Goal: Download file/media

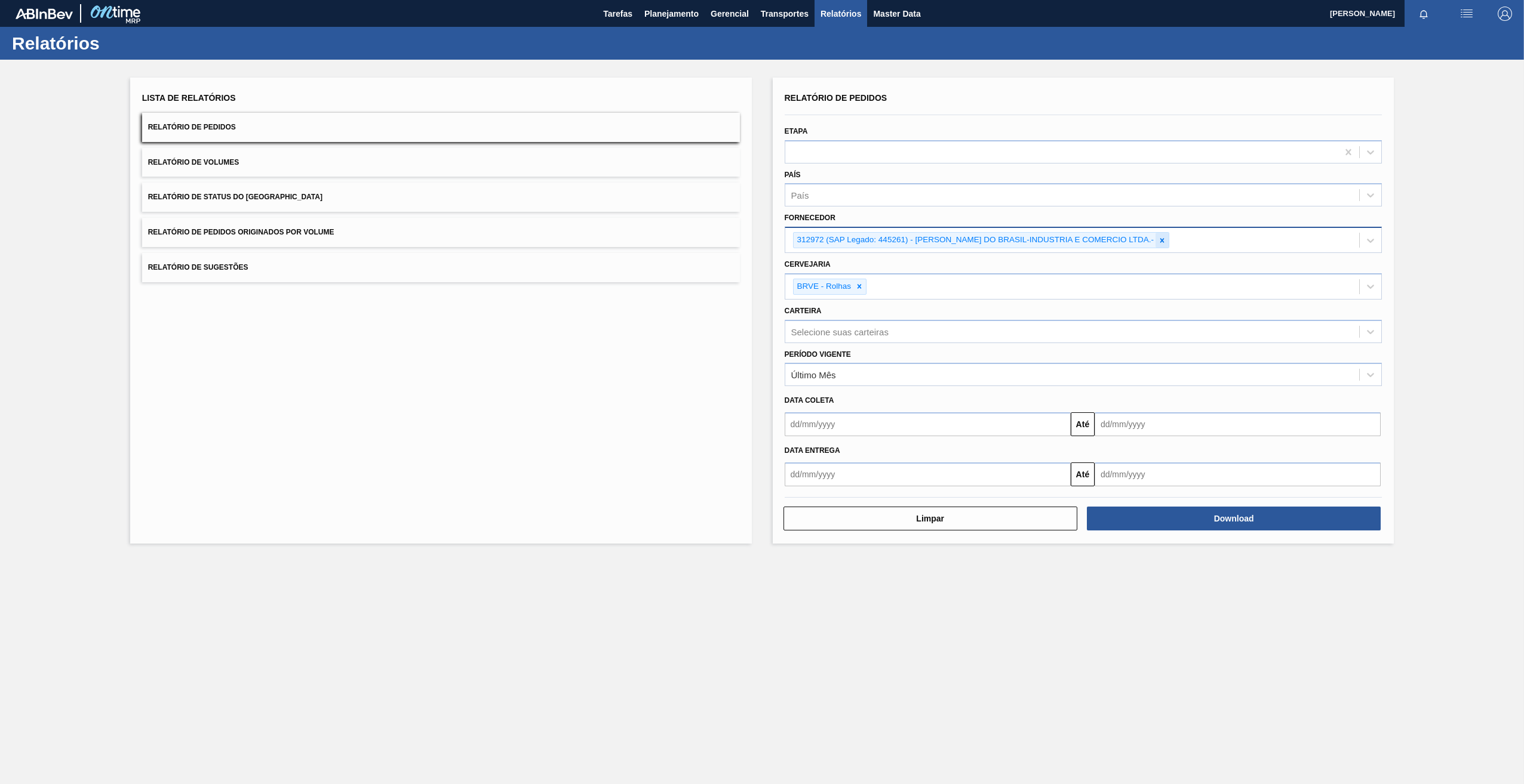
click at [1166, 240] on icon at bounding box center [1162, 240] width 8 height 8
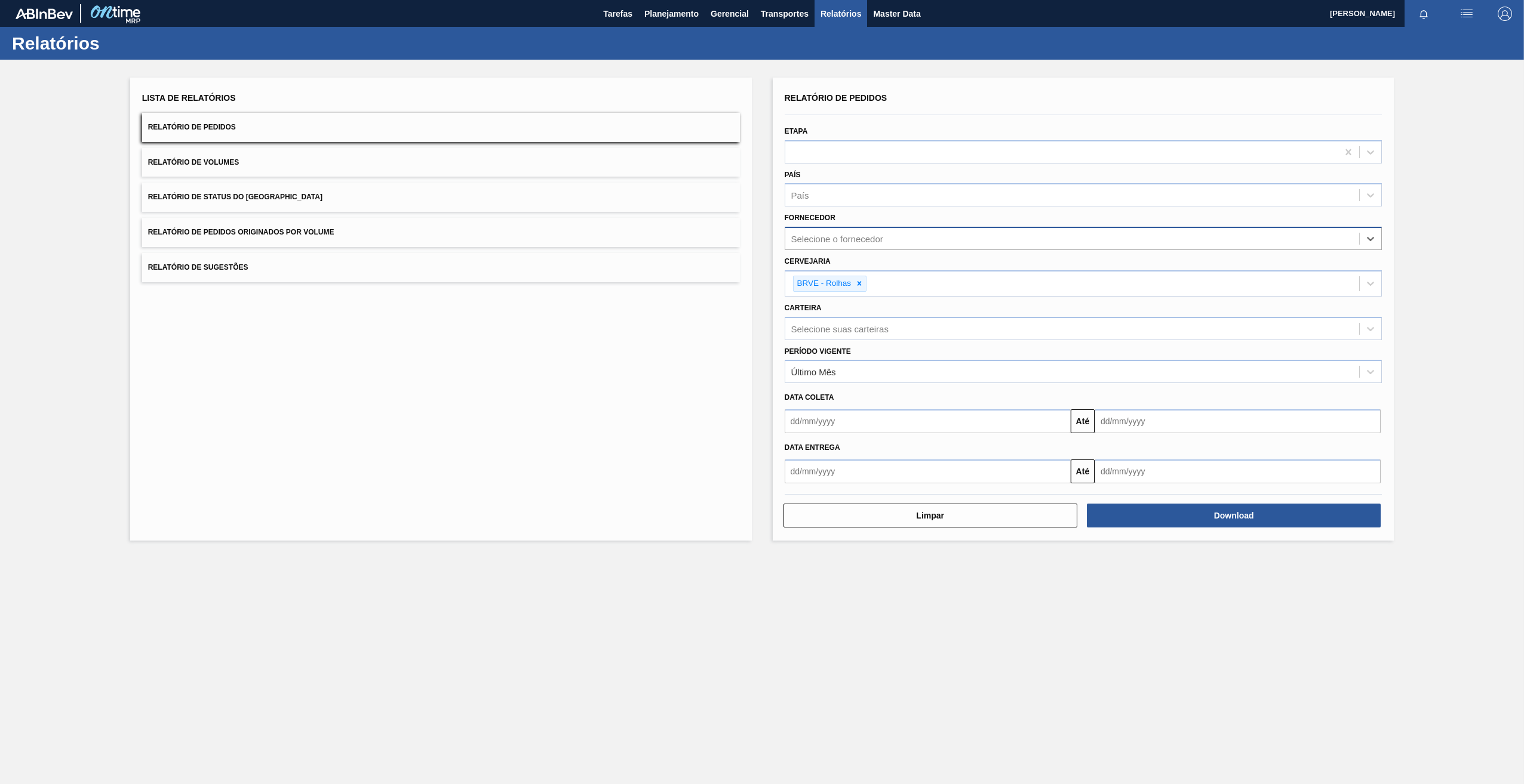
paste input "261593"
type input "261593"
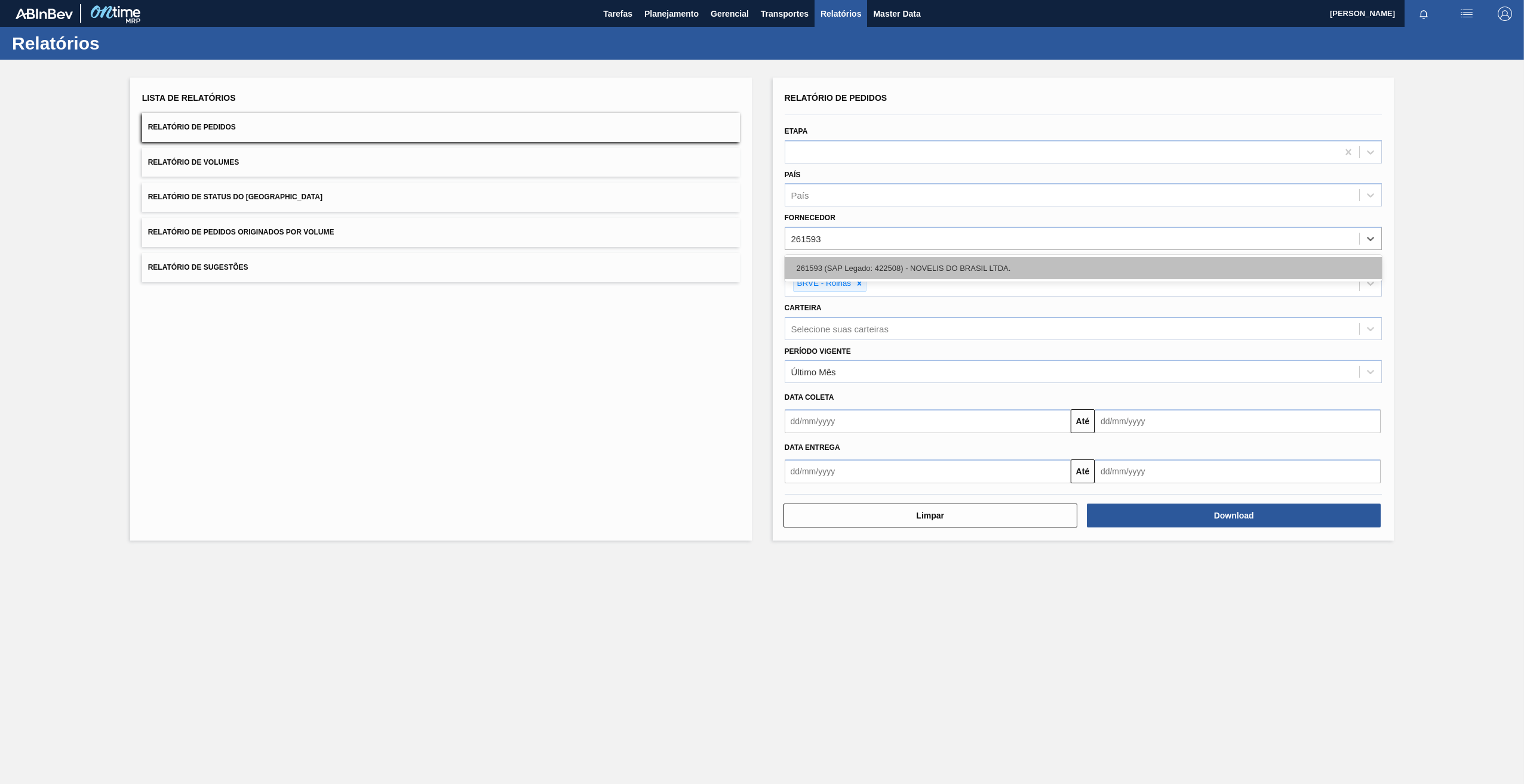
click at [898, 271] on div "261593 (SAP Legado: 422508) - NOVELIS DO BRASIL LTDA." at bounding box center [1083, 268] width 598 height 22
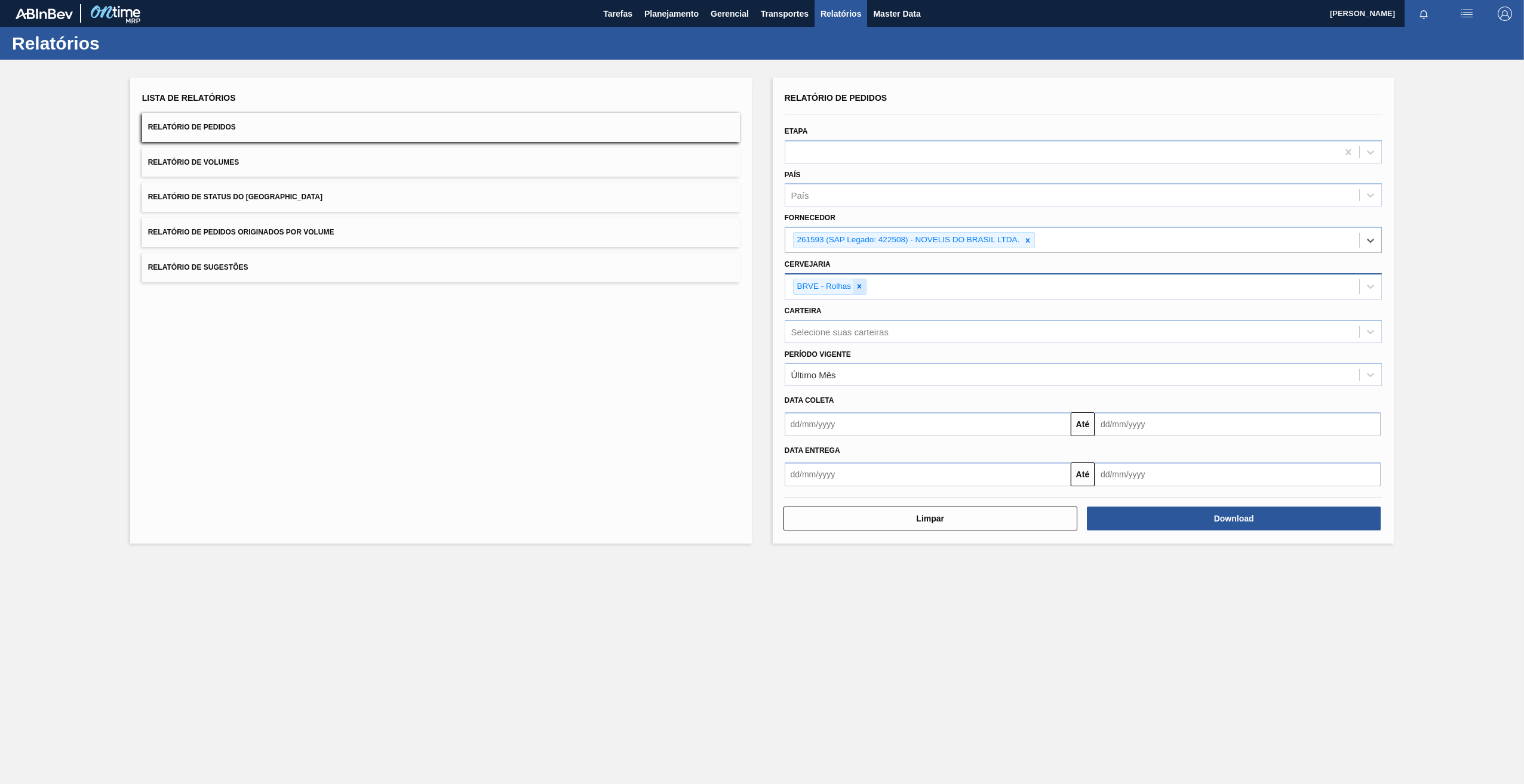
click at [859, 287] on icon at bounding box center [859, 287] width 4 height 4
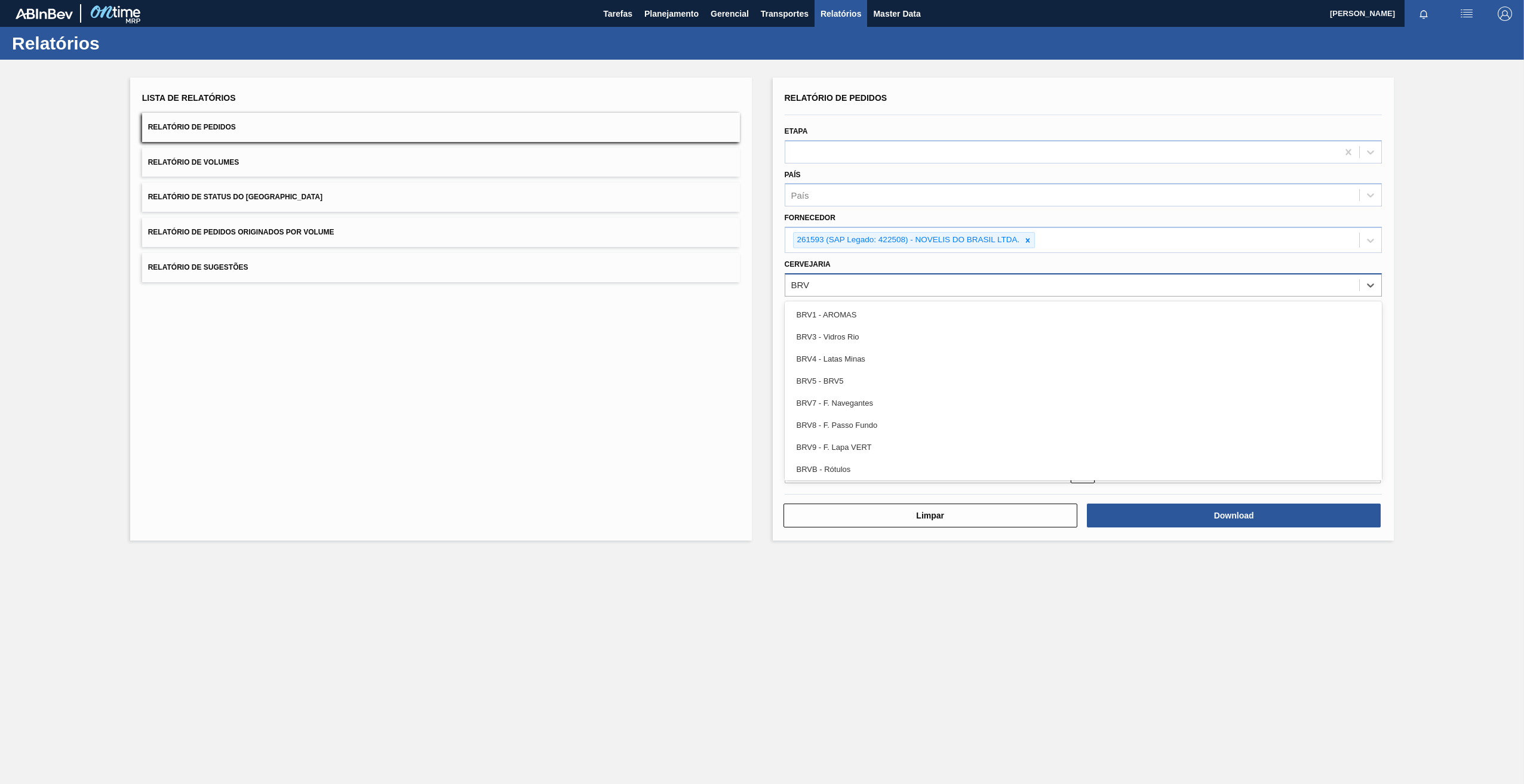
type input "BRV4"
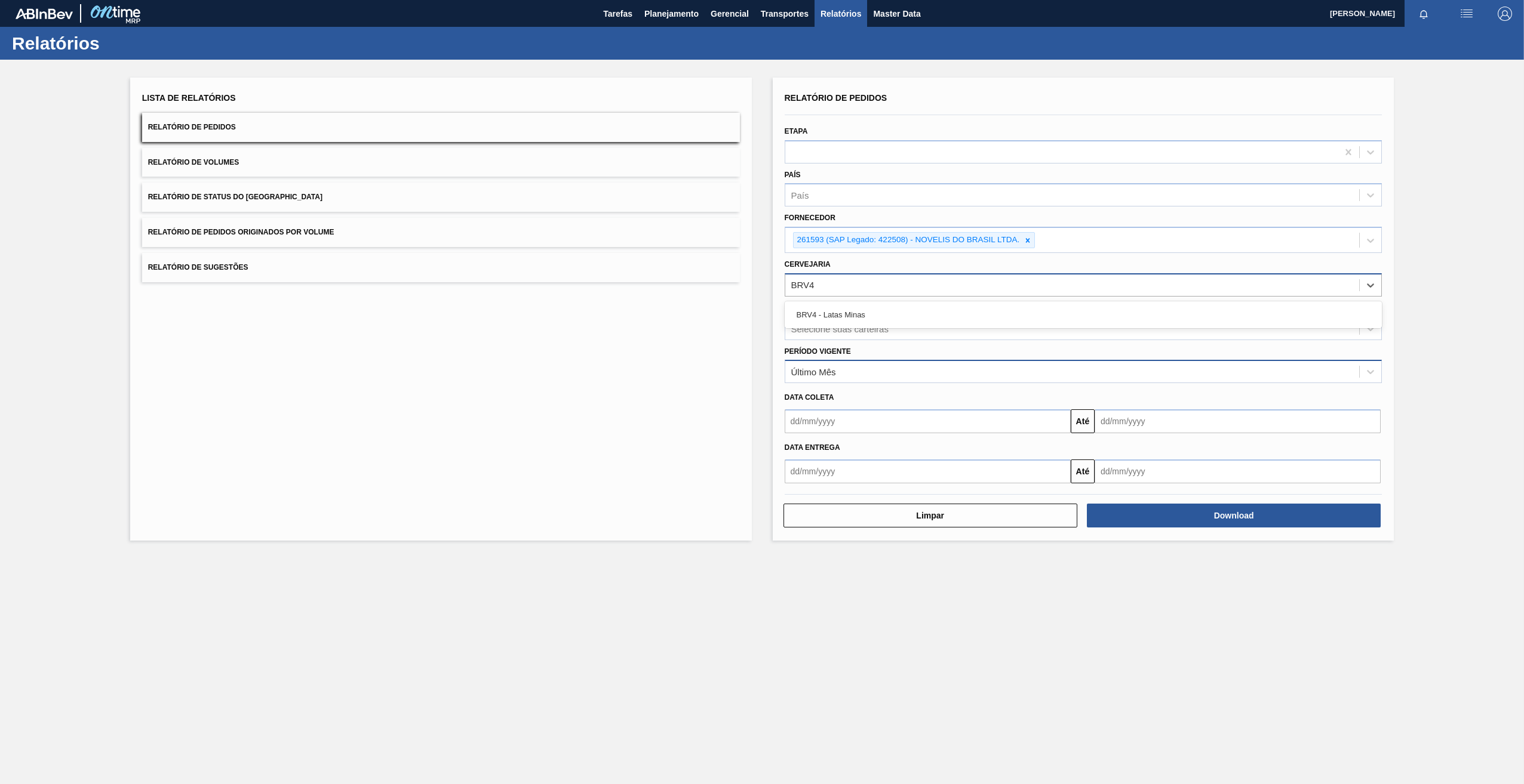
drag, startPoint x: 853, startPoint y: 312, endPoint x: 908, endPoint y: 367, distance: 77.8
click at [853, 313] on div "BRV4 - Latas Minas" at bounding box center [1083, 315] width 598 height 22
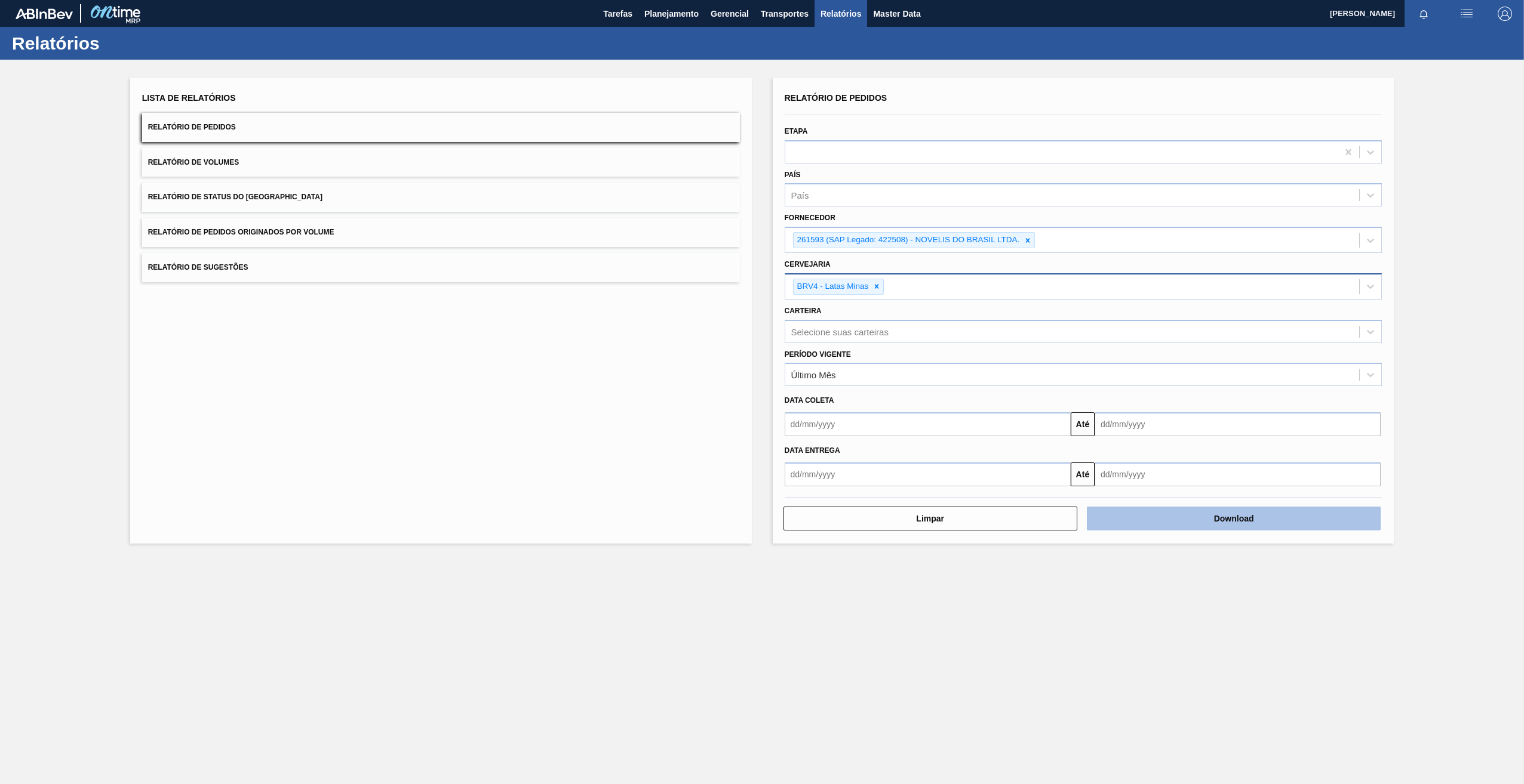
click at [1194, 520] on button "Download" at bounding box center [1233, 518] width 294 height 24
click at [1028, 247] on div at bounding box center [1028, 240] width 13 height 15
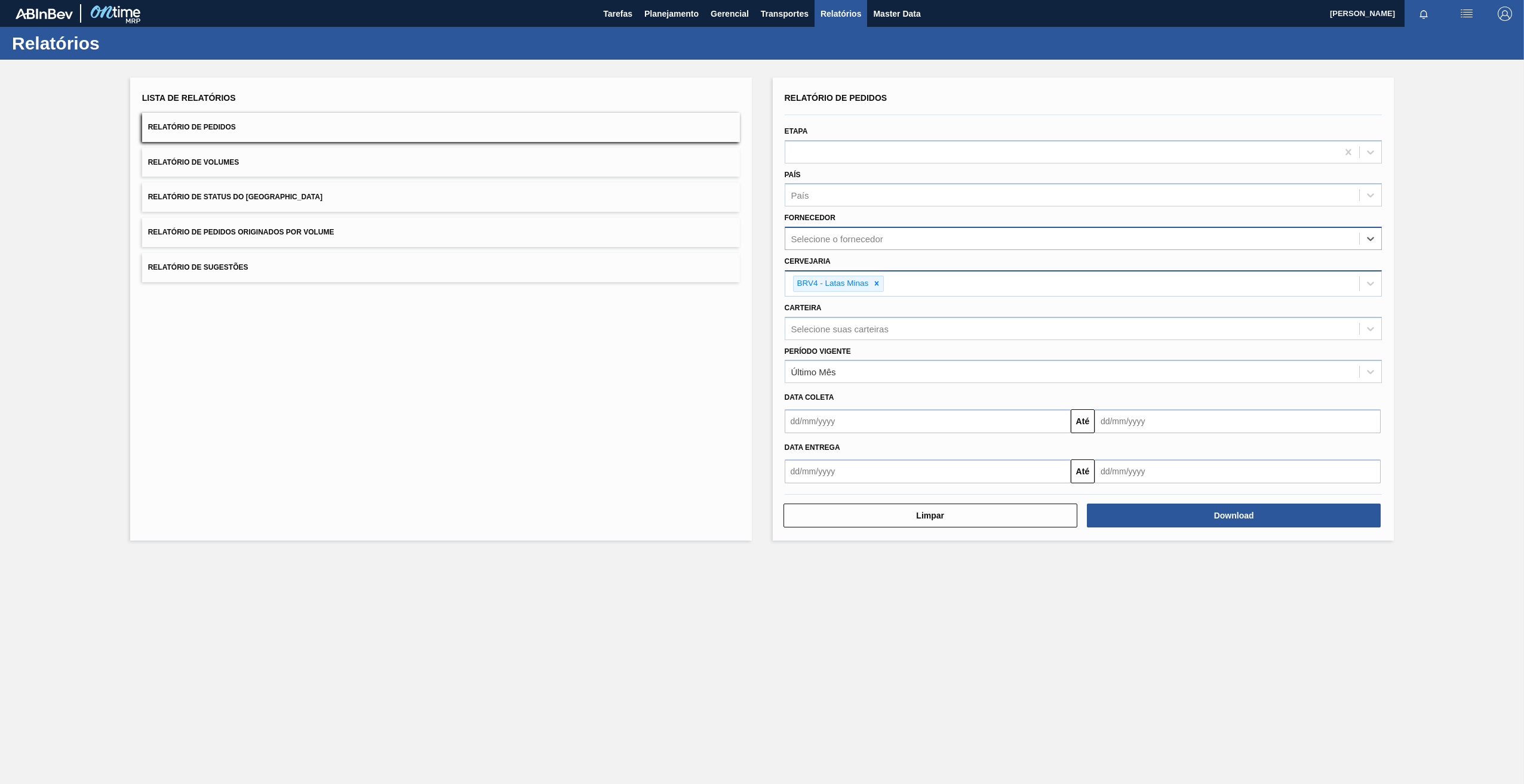
paste input "295201"
type input "295201"
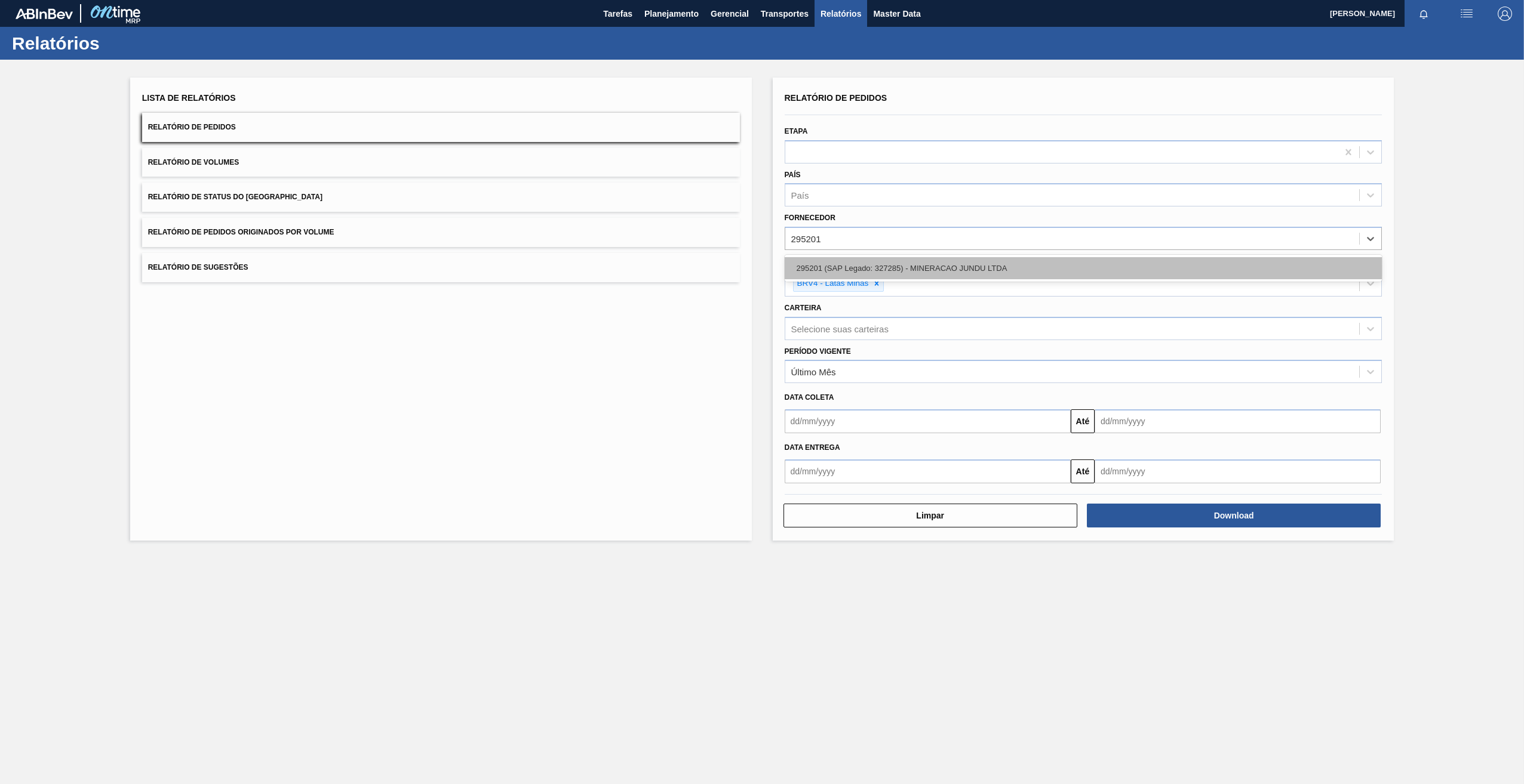
click at [815, 266] on div "295201 (SAP Legado: 327285) - MINERACAO JUNDU LTDA" at bounding box center [1083, 268] width 598 height 22
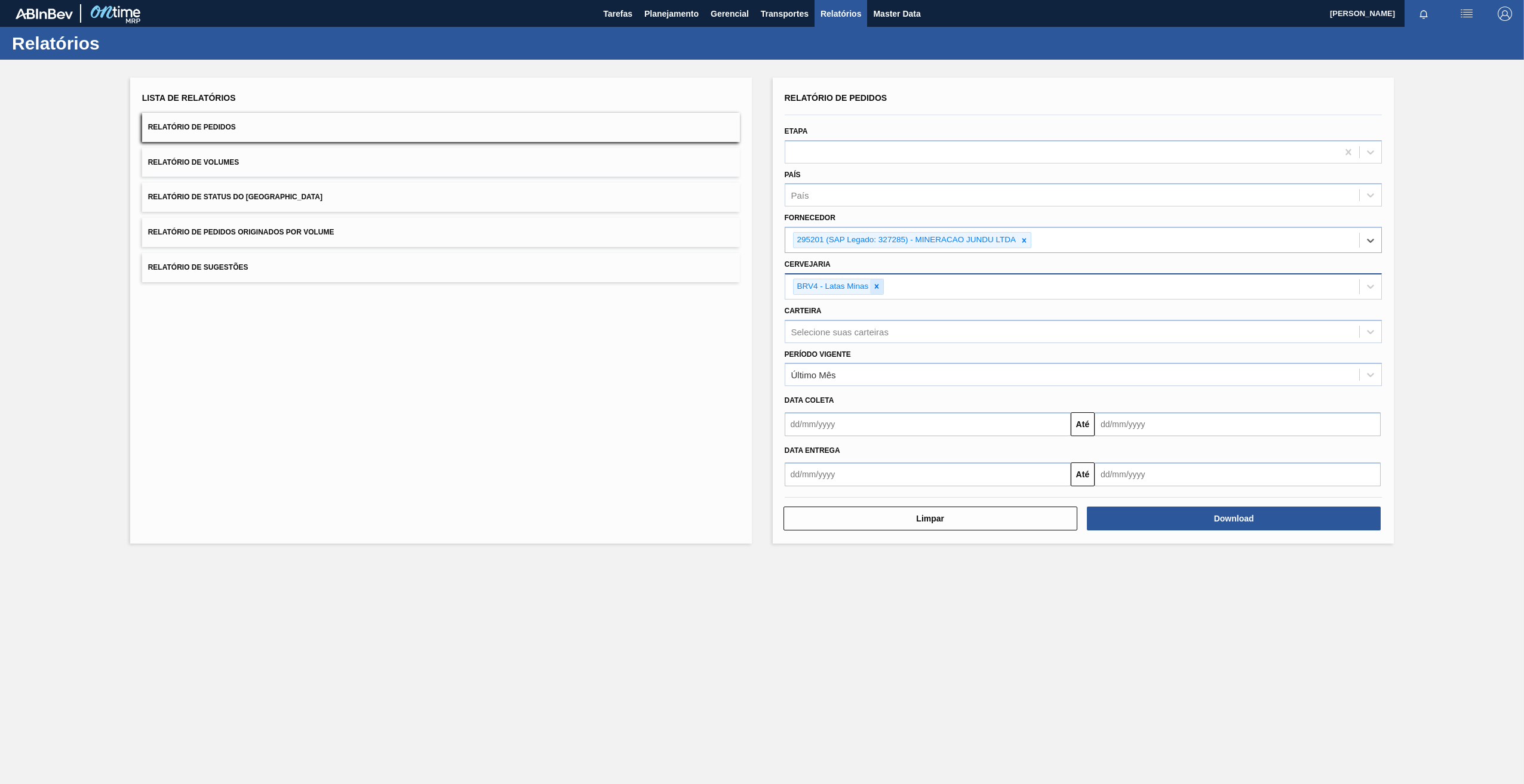
click at [875, 288] on icon at bounding box center [876, 286] width 8 height 8
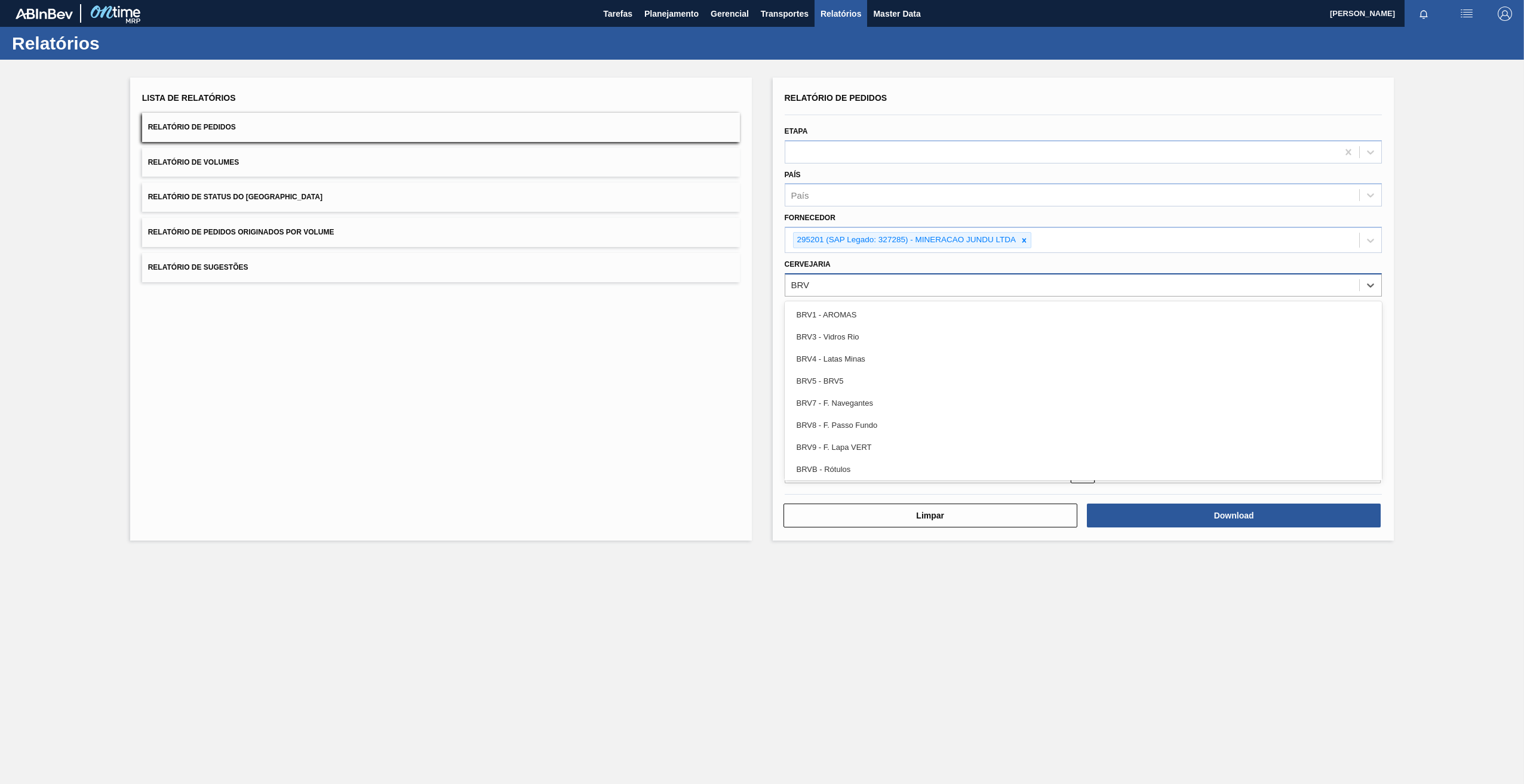
type input "BRV3"
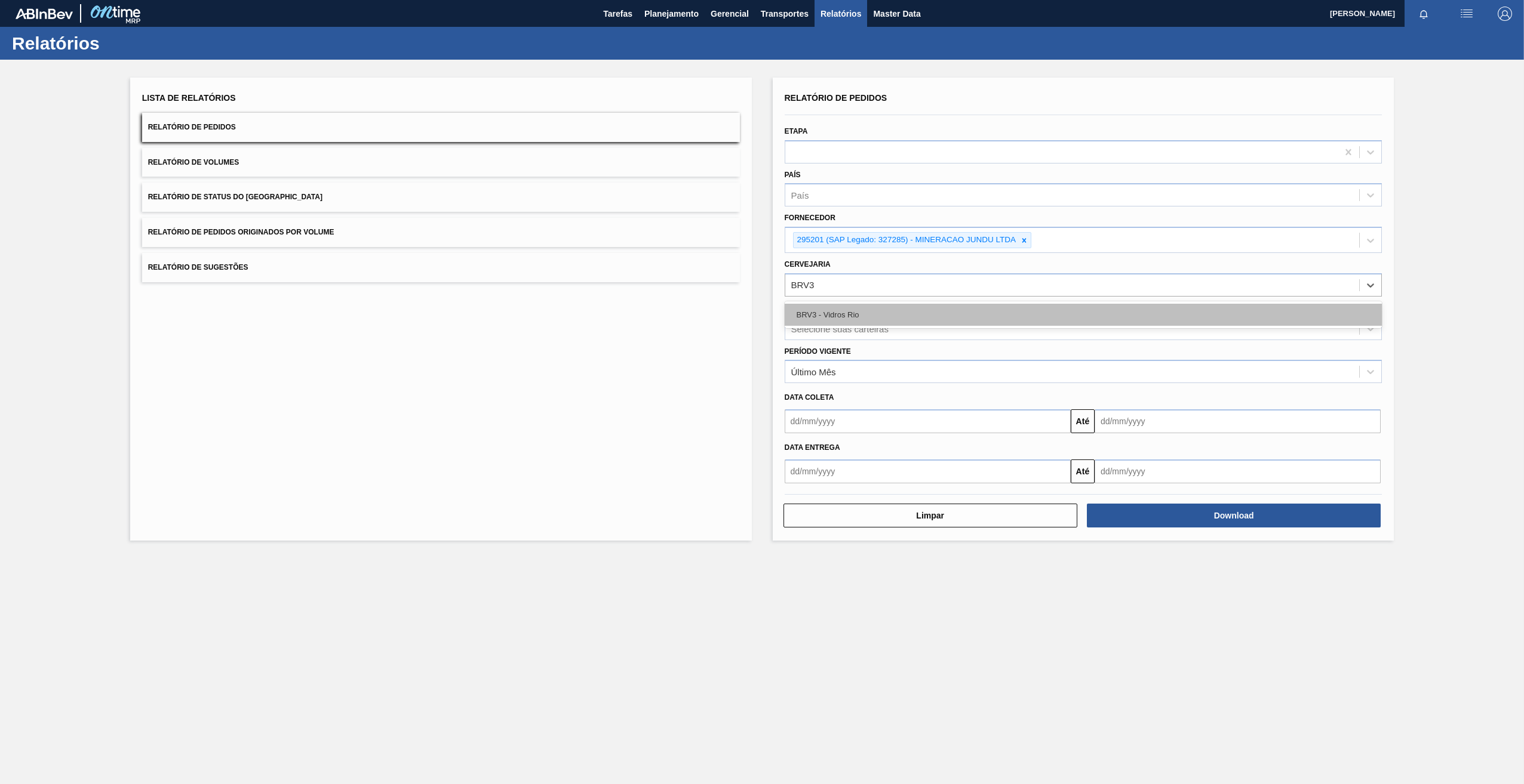
click at [867, 304] on div "BRV3 - Vidros Rio" at bounding box center [1083, 315] width 598 height 22
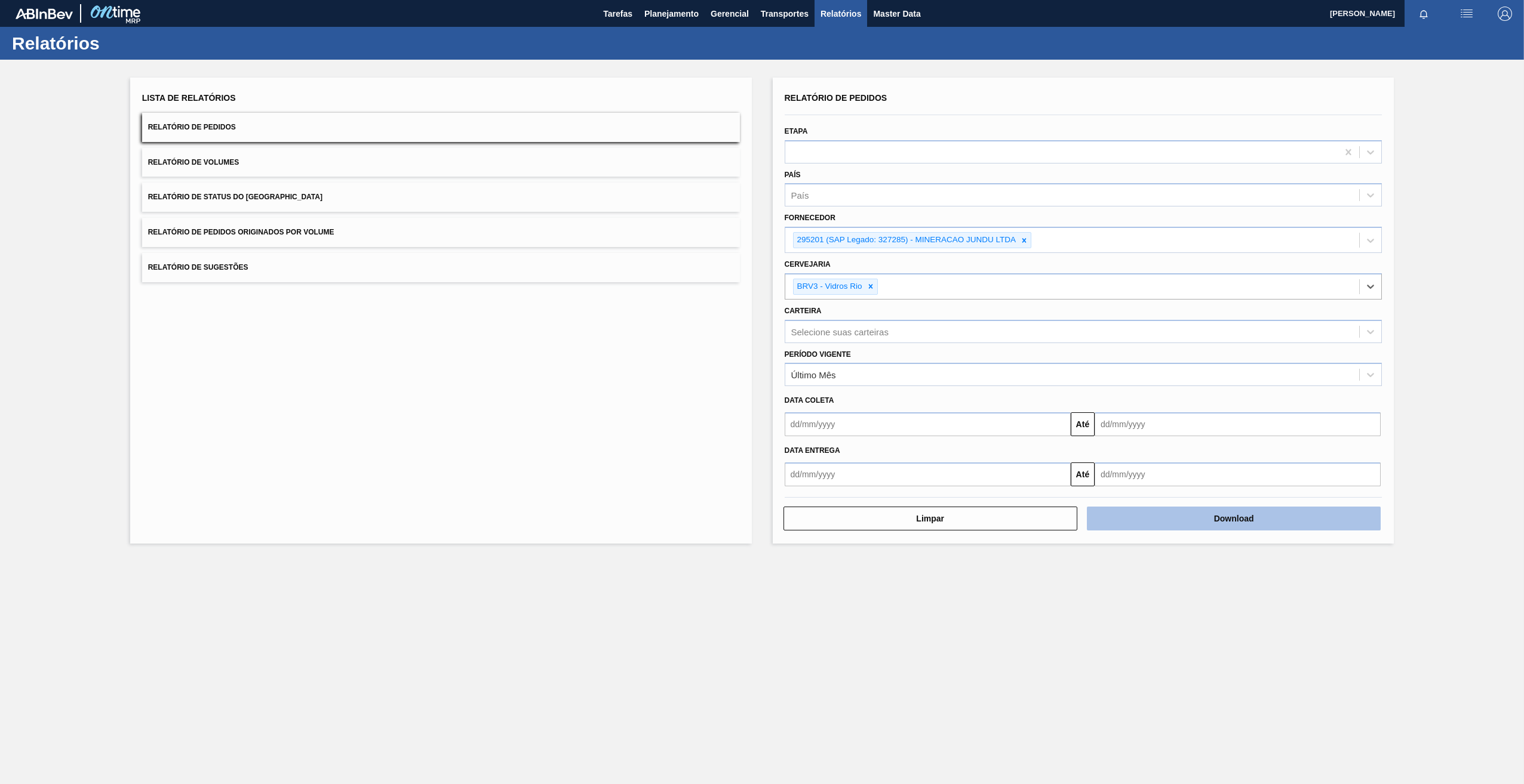
click at [1263, 529] on button "Download" at bounding box center [1233, 518] width 294 height 24
click at [1024, 239] on icon at bounding box center [1024, 240] width 4 height 4
paste input "295202"
type input "295202"
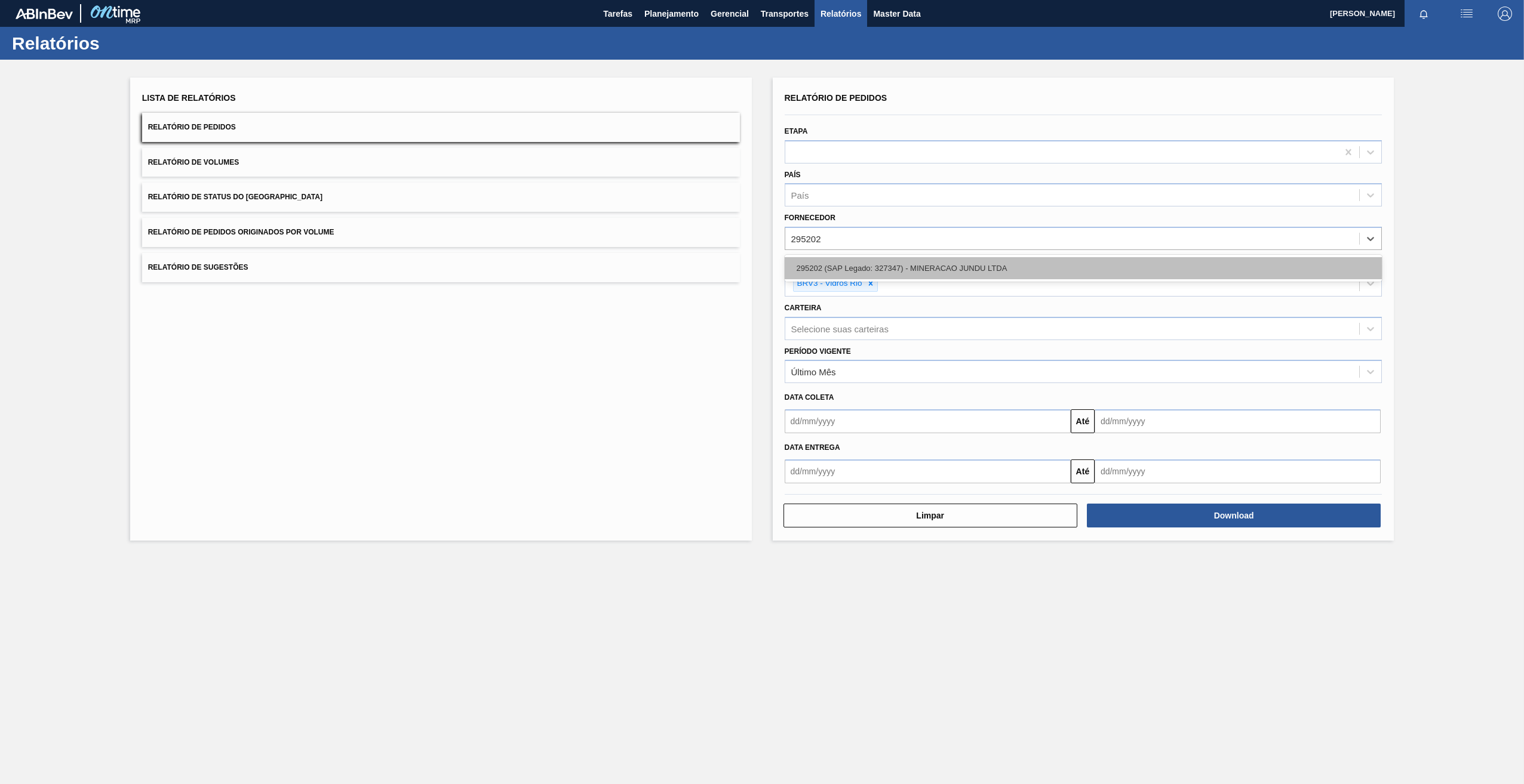
click at [844, 261] on div "295202 (SAP Legado: 327347) - MINERACAO JUNDU LTDA" at bounding box center [1083, 268] width 598 height 22
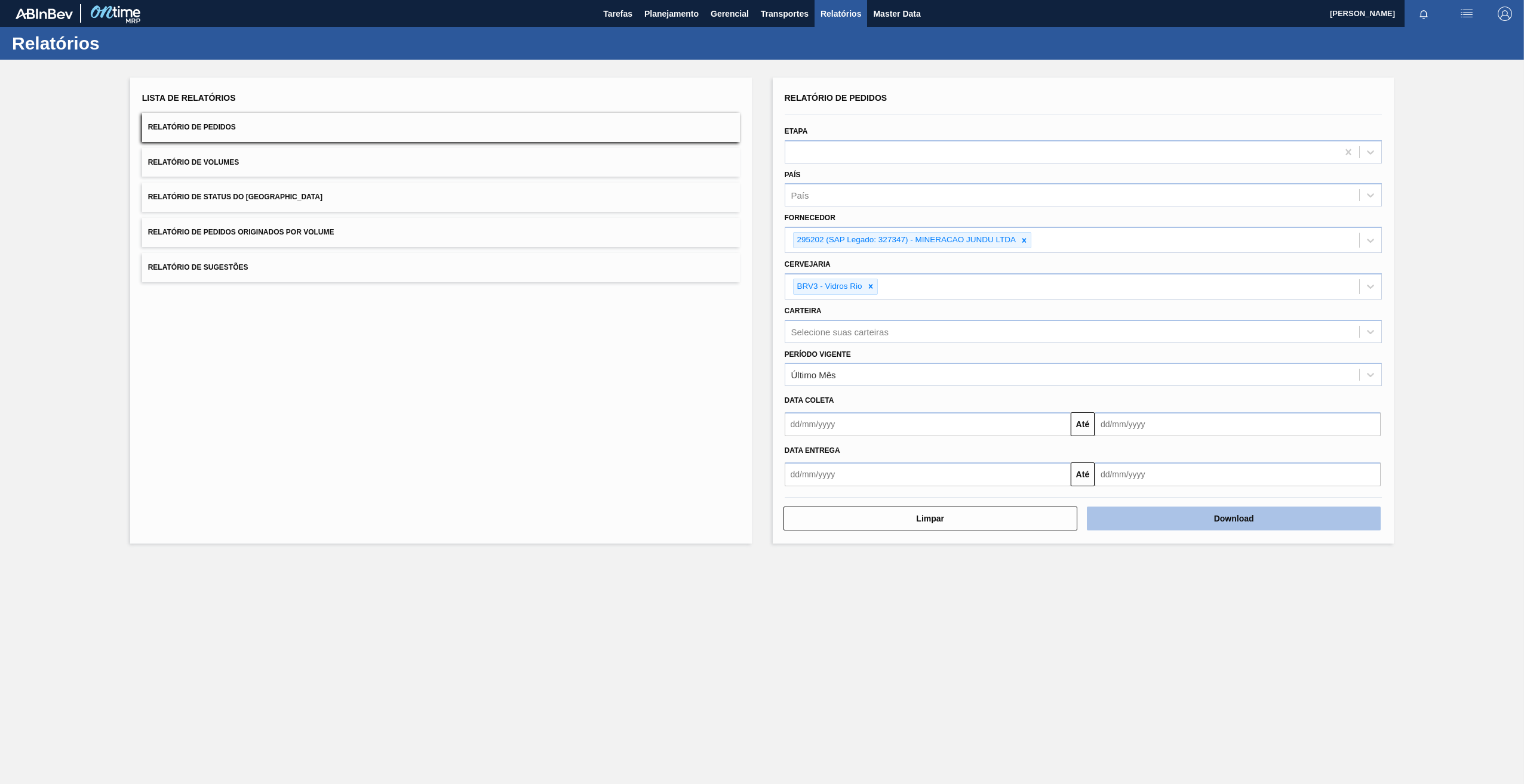
click at [1215, 525] on button "Download" at bounding box center [1233, 518] width 294 height 24
